Goal: Task Accomplishment & Management: Complete application form

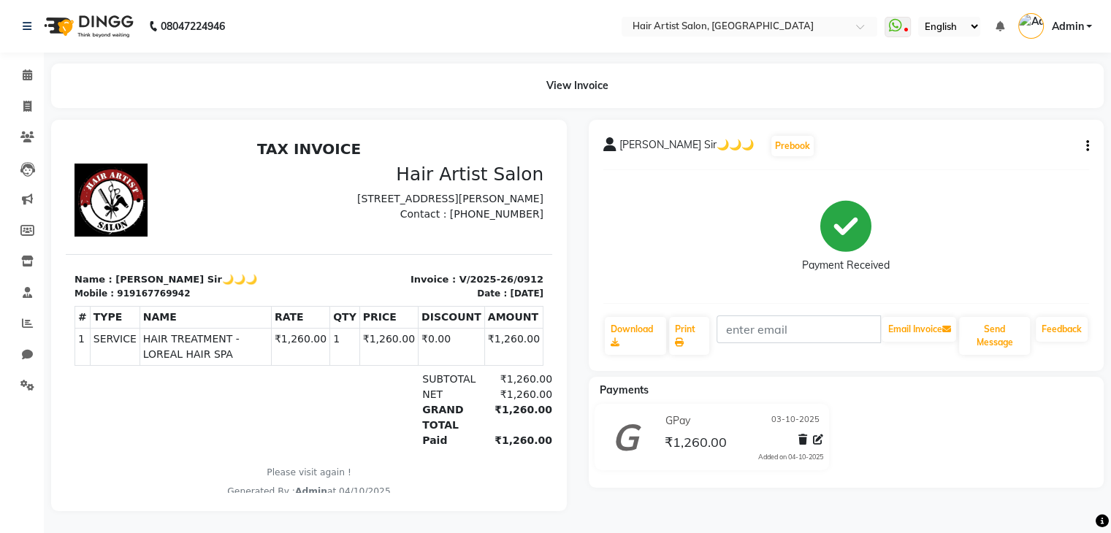
click at [843, 106] on div "View Invoice" at bounding box center [577, 86] width 1052 height 45
click at [24, 101] on icon at bounding box center [27, 106] width 8 height 11
select select "service"
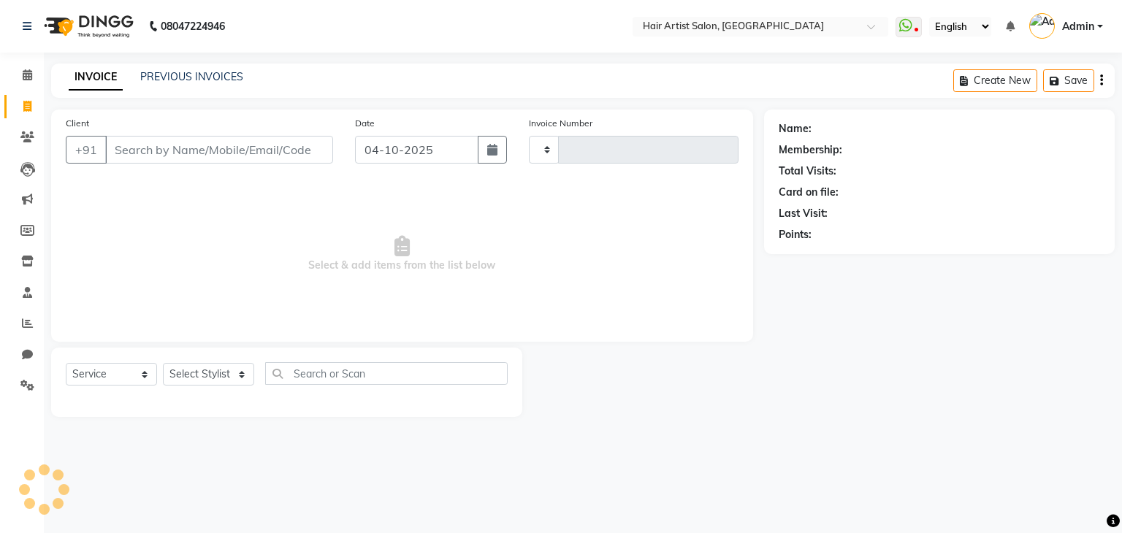
type input "0913"
select select "7809"
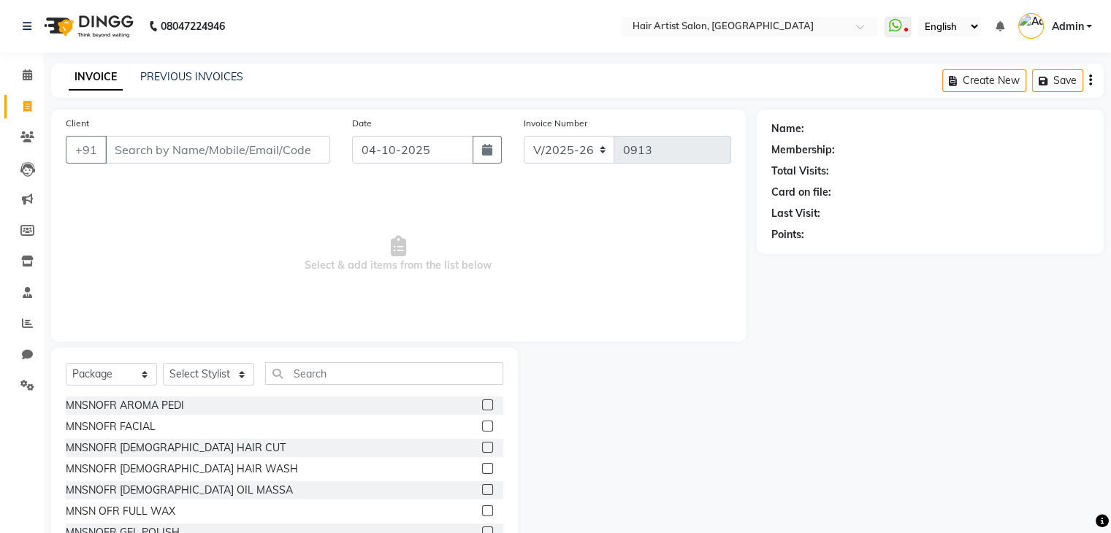
click at [240, 161] on input "Client" at bounding box center [217, 150] width 225 height 28
drag, startPoint x: 129, startPoint y: 380, endPoint x: 101, endPoint y: 240, distance: 142.9
click at [101, 240] on div "Client +91 Date [DATE] Invoice Number V/2025 V/[PHONE_NUMBER] Select & add item…" at bounding box center [398, 336] width 716 height 453
select select "service"
click at [66, 364] on select "Select Service Product Membership Package Voucher Prepaid Gift Card" at bounding box center [111, 374] width 91 height 23
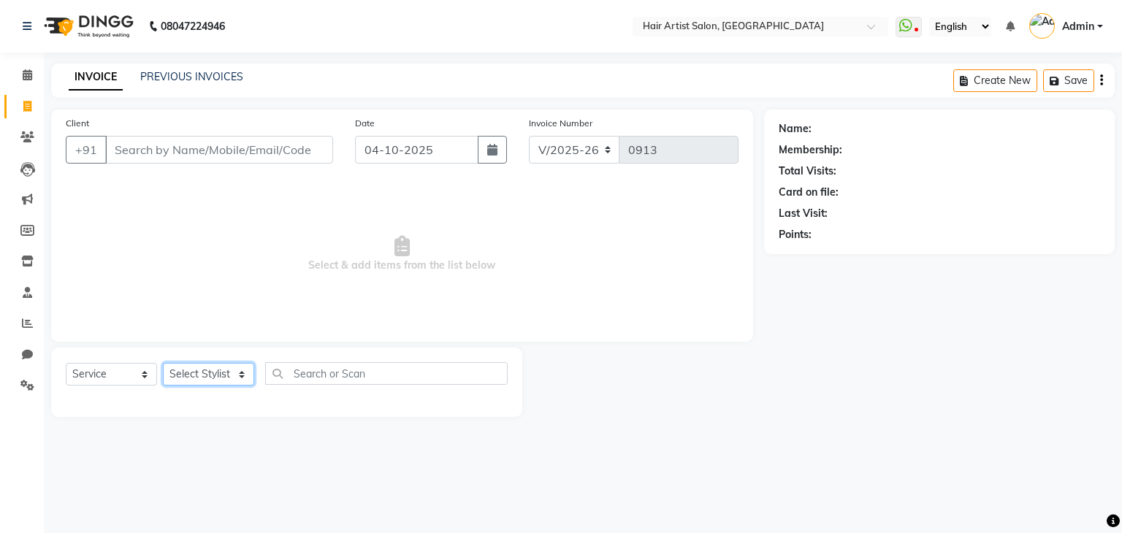
click at [215, 380] on select "Select Stylist Aman channd nisha zimur SALON [PERSON_NAME] [PERSON_NAME] Mam [P…" at bounding box center [208, 374] width 91 height 23
select select "69568"
click at [163, 364] on select "Select Stylist Aman channd nisha zimur SALON [PERSON_NAME] [PERSON_NAME] Mam [P…" at bounding box center [208, 374] width 91 height 23
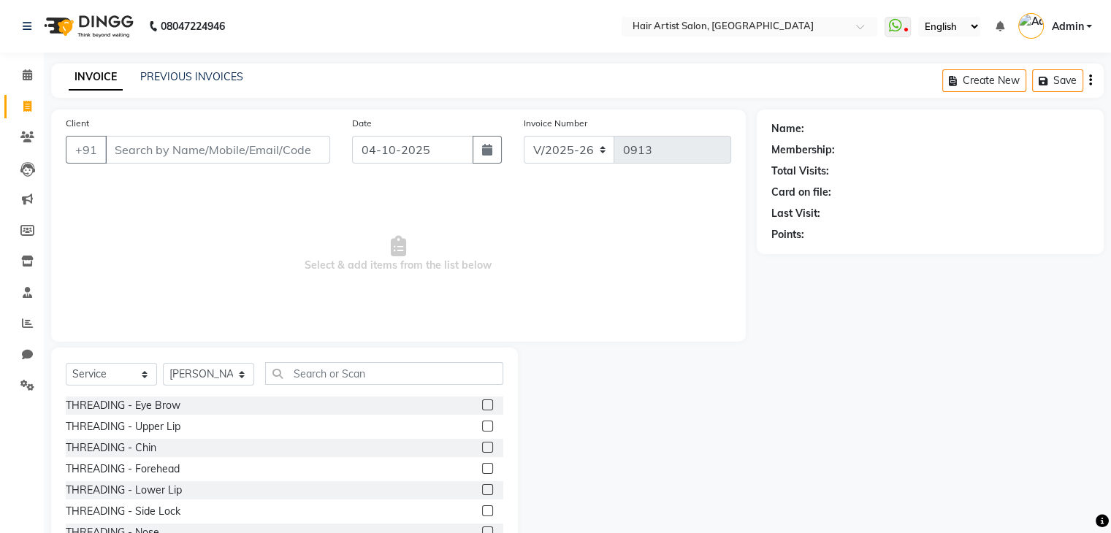
click at [482, 403] on label at bounding box center [487, 404] width 11 height 11
click at [482, 403] on input "checkbox" at bounding box center [486, 405] width 9 height 9
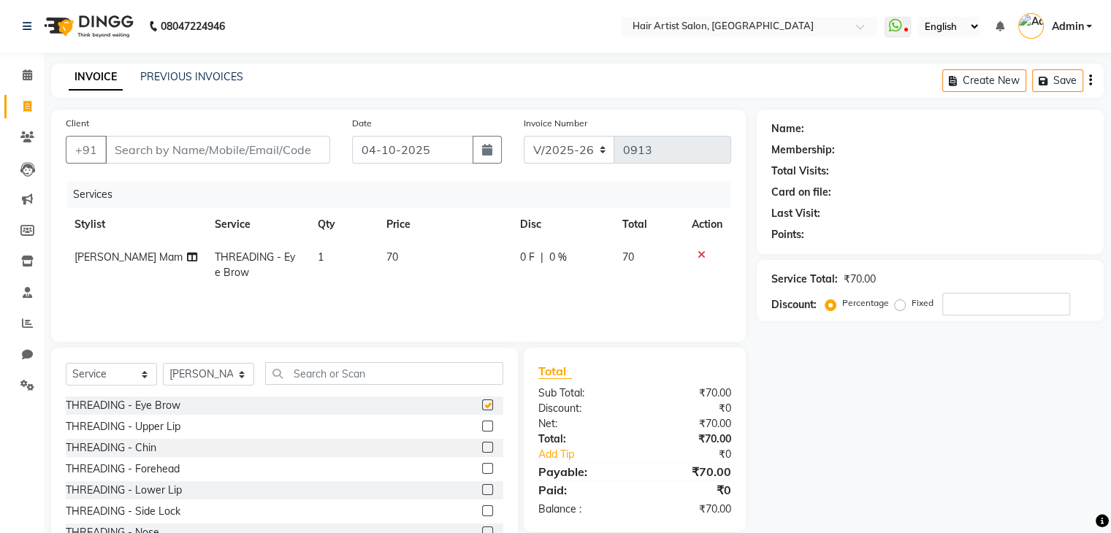
checkbox input "false"
click at [421, 264] on td "70" at bounding box center [445, 265] width 134 height 48
select select "69568"
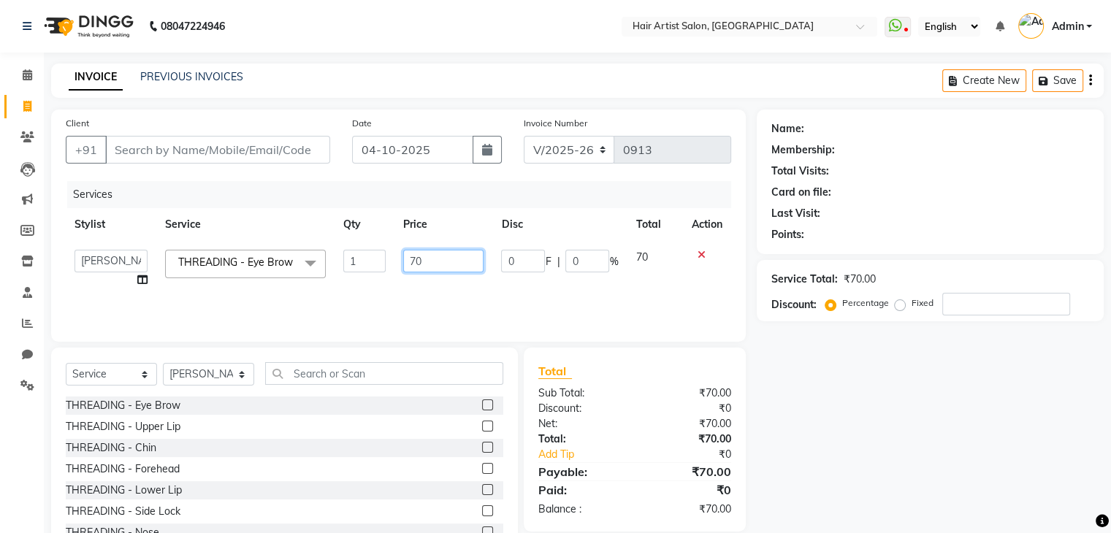
click at [409, 262] on input "70" at bounding box center [443, 261] width 80 height 23
type input "270"
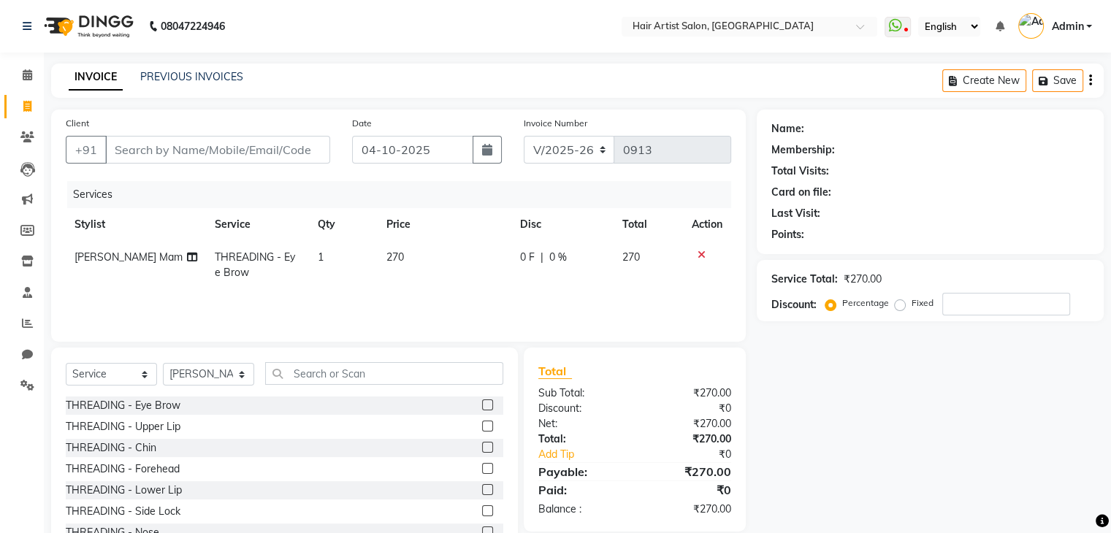
click at [450, 279] on td "270" at bounding box center [445, 265] width 134 height 48
select select "69568"
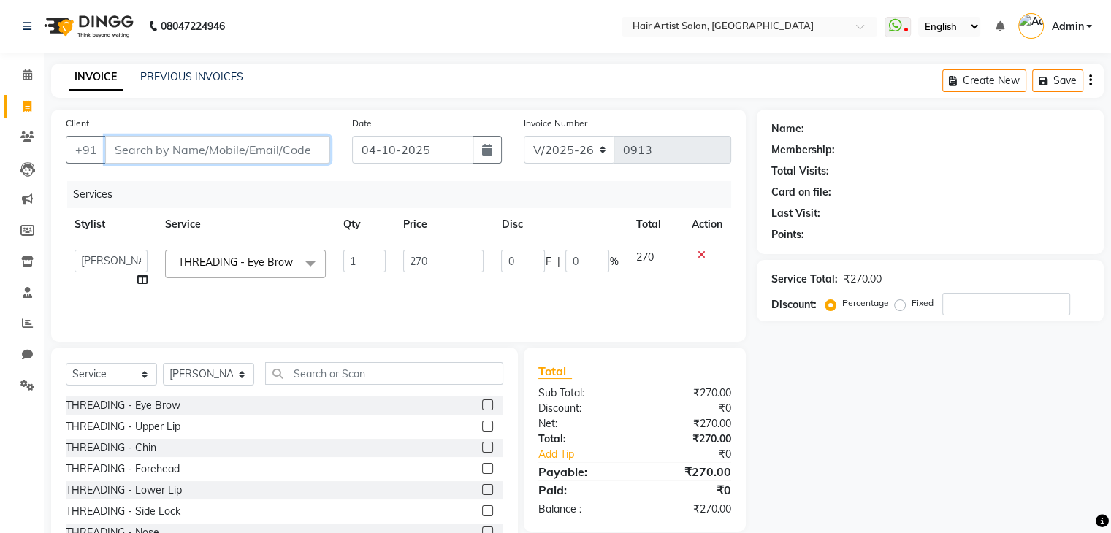
click at [295, 154] on input "Client" at bounding box center [217, 150] width 225 height 28
type input "s"
type input "0"
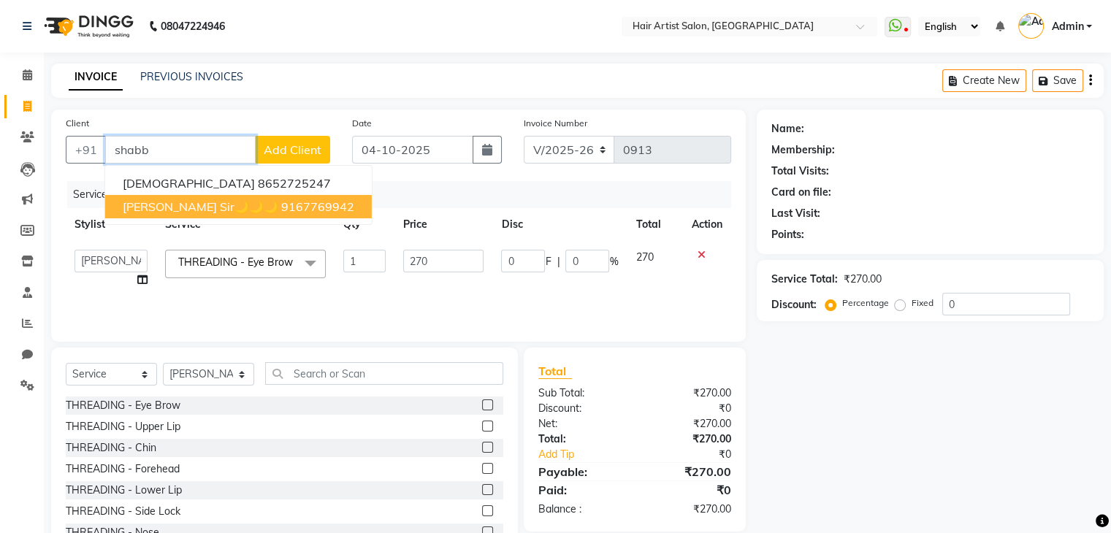
click at [281, 202] on ngb-highlight "9167769942" at bounding box center [317, 206] width 73 height 15
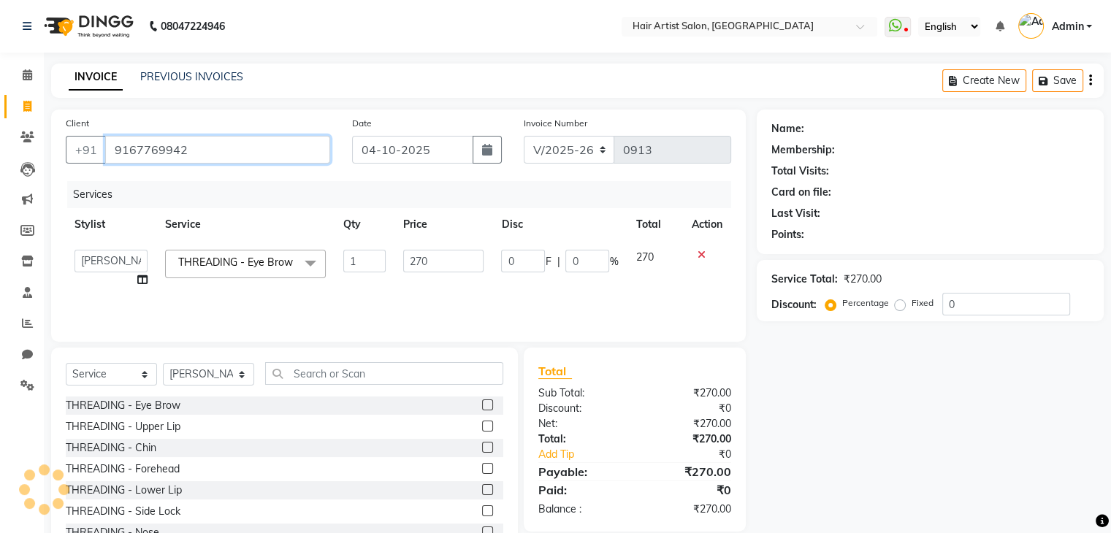
type input "9167769942"
type input "81"
type input "30"
select select "1: Object"
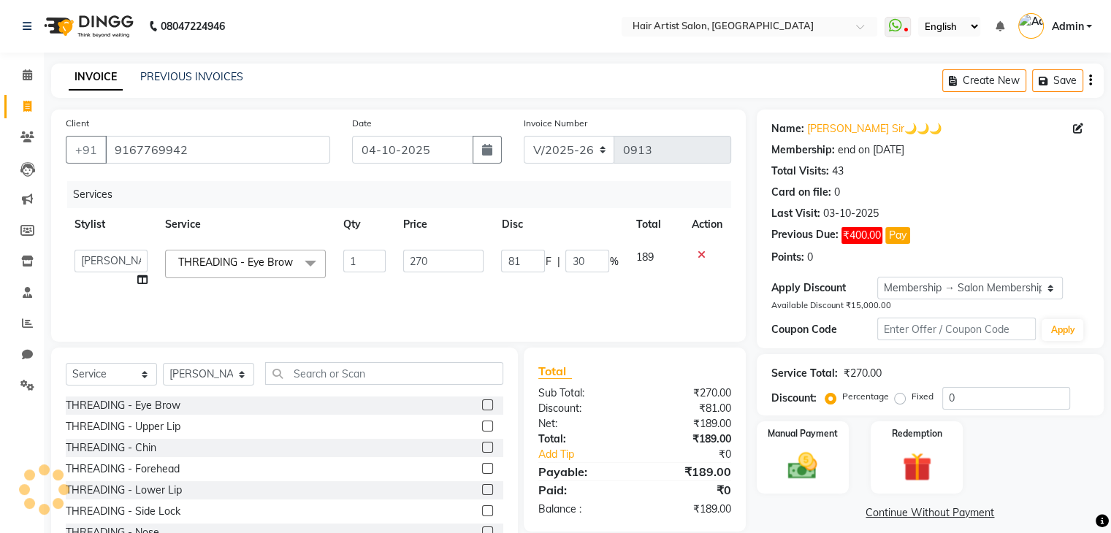
type input "30"
click at [591, 266] on input "30" at bounding box center [587, 261] width 44 height 23
type input "3"
type input "0"
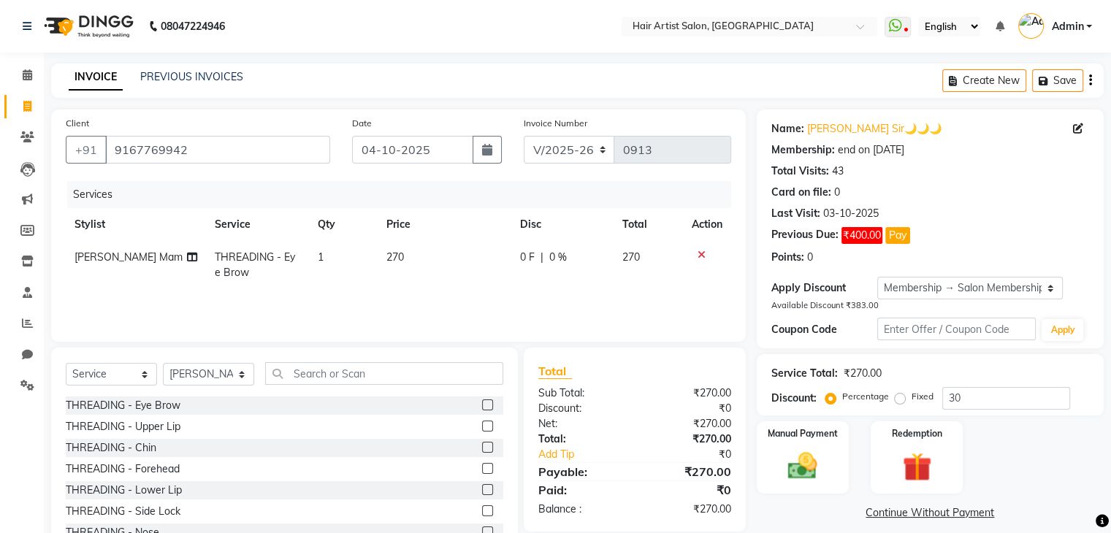
click at [609, 298] on div "Services Stylist Service Qty Price Disc Total Action [PERSON_NAME] Mam THREADIN…" at bounding box center [398, 254] width 665 height 146
click at [798, 456] on img at bounding box center [802, 465] width 49 height 35
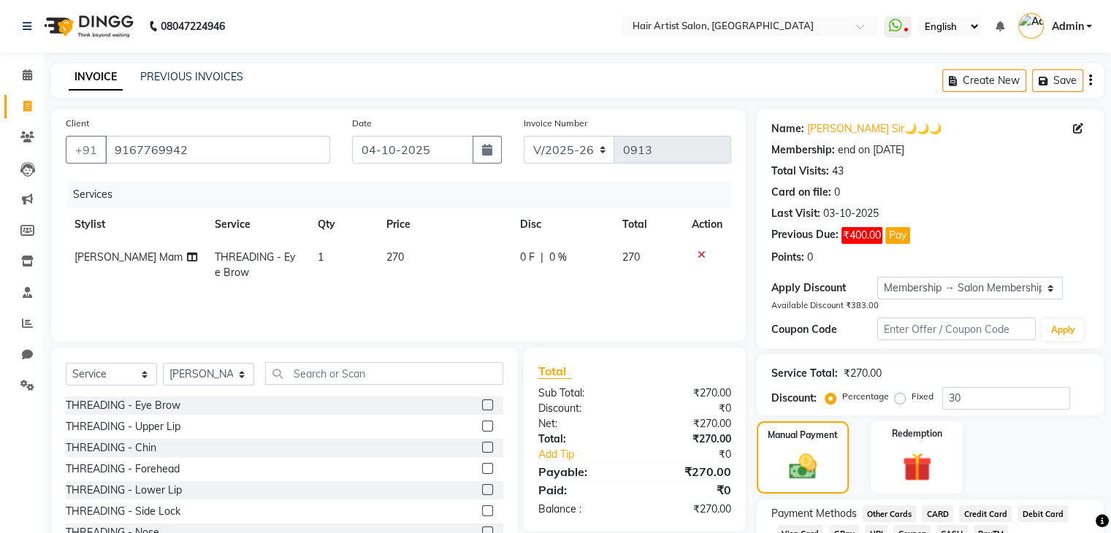
scroll to position [106, 0]
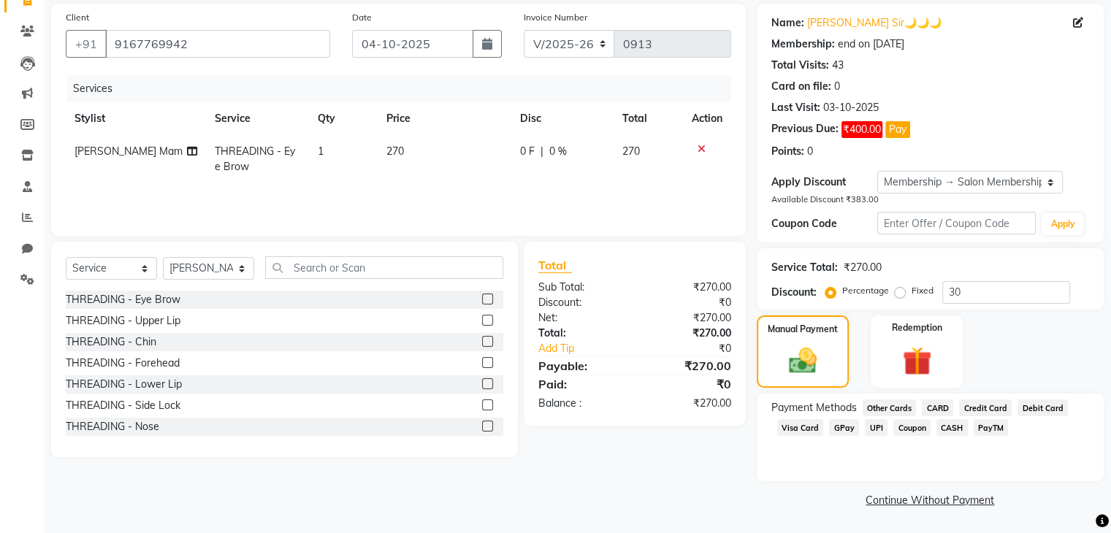
click at [851, 432] on span "GPay" at bounding box center [844, 427] width 30 height 17
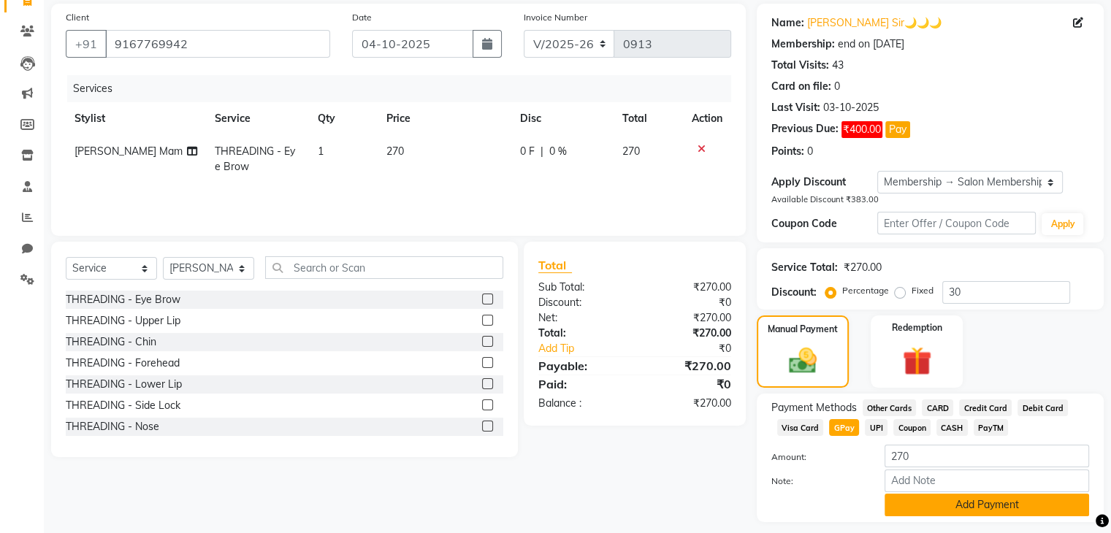
click at [919, 507] on button "Add Payment" at bounding box center [986, 505] width 204 height 23
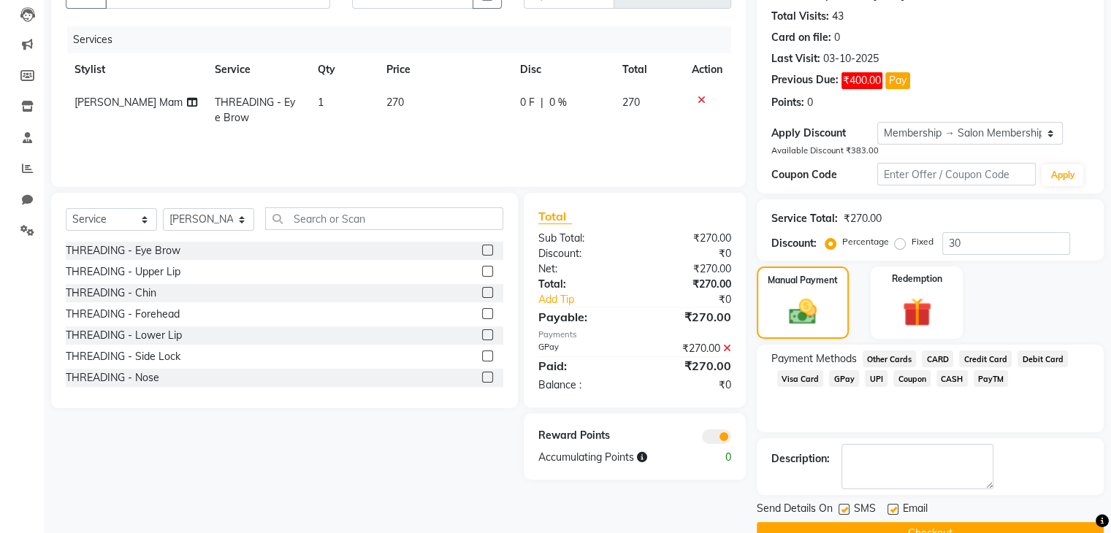
scroll to position [188, 0]
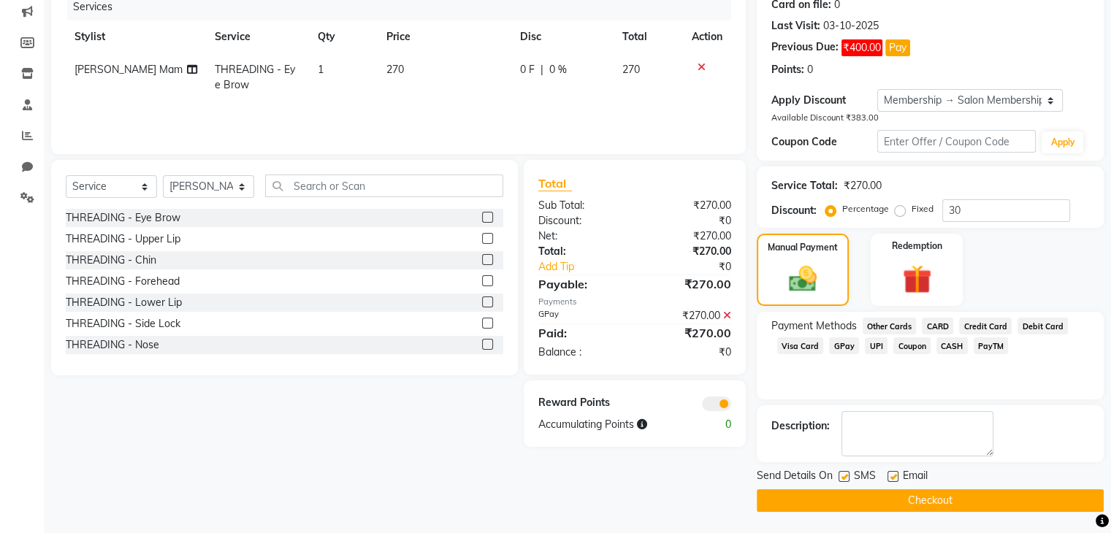
click at [985, 499] on button "Checkout" at bounding box center [930, 500] width 347 height 23
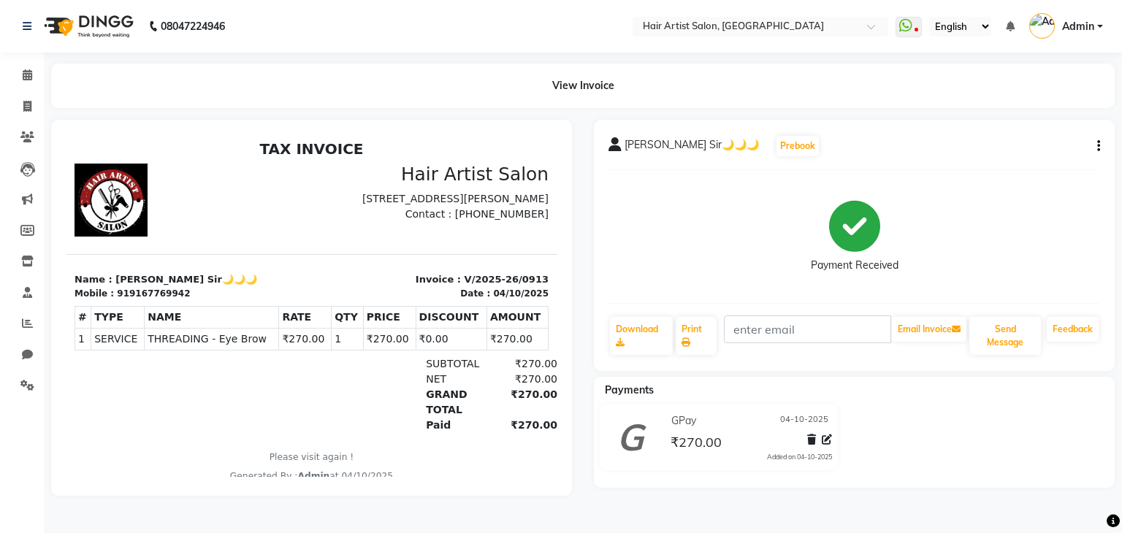
click at [957, 489] on div "[PERSON_NAME] Sir🌙🌙🌙 Prebook Payment Received Download Print Email Invoice Send…" at bounding box center [854, 308] width 543 height 376
